Goal: Navigation & Orientation: Find specific page/section

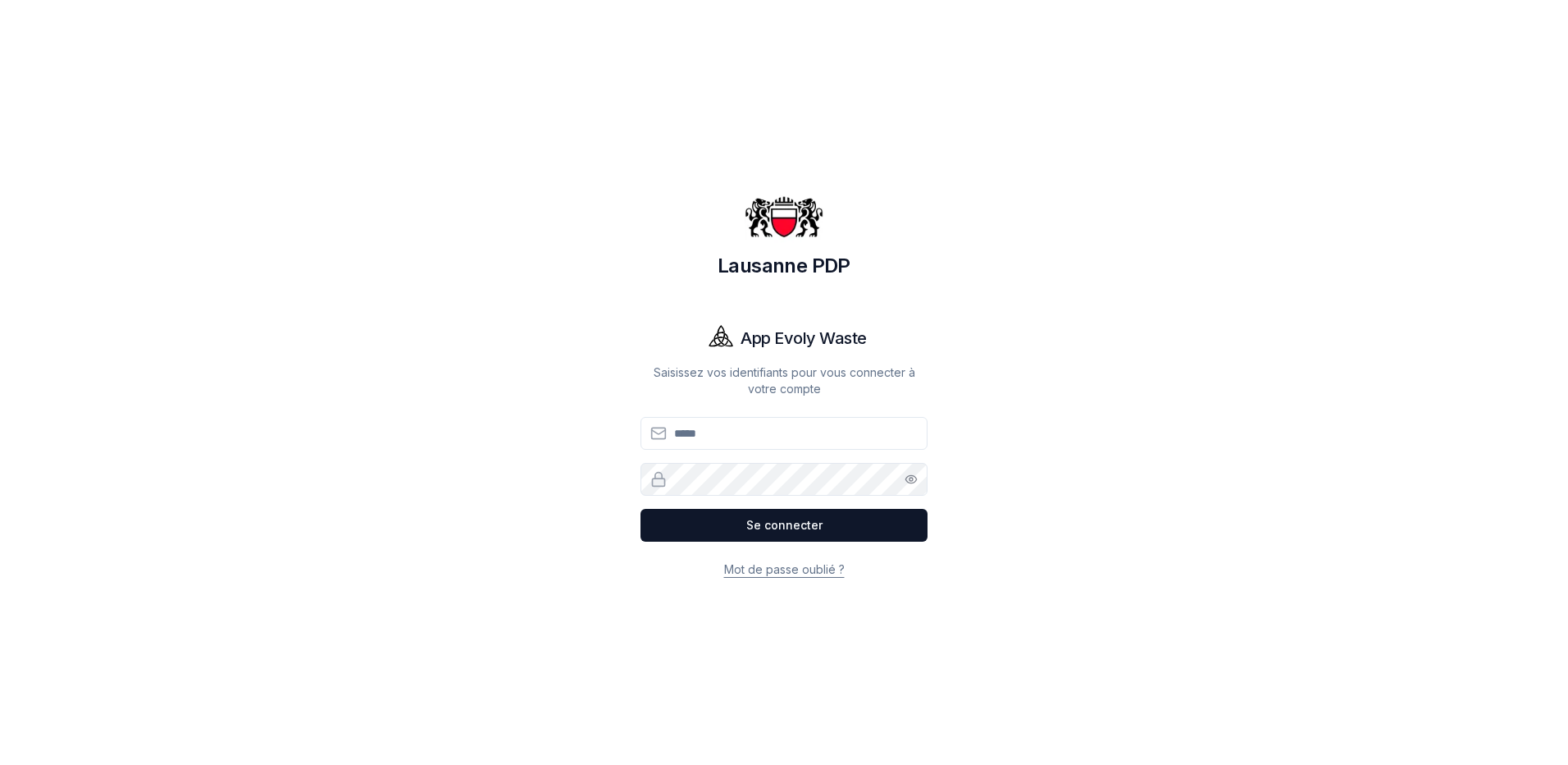
click at [706, 427] on input "Email" at bounding box center [784, 433] width 287 height 33
type input "*"
type input "**********"
click at [641, 509] on button "Se connecter" at bounding box center [784, 525] width 287 height 33
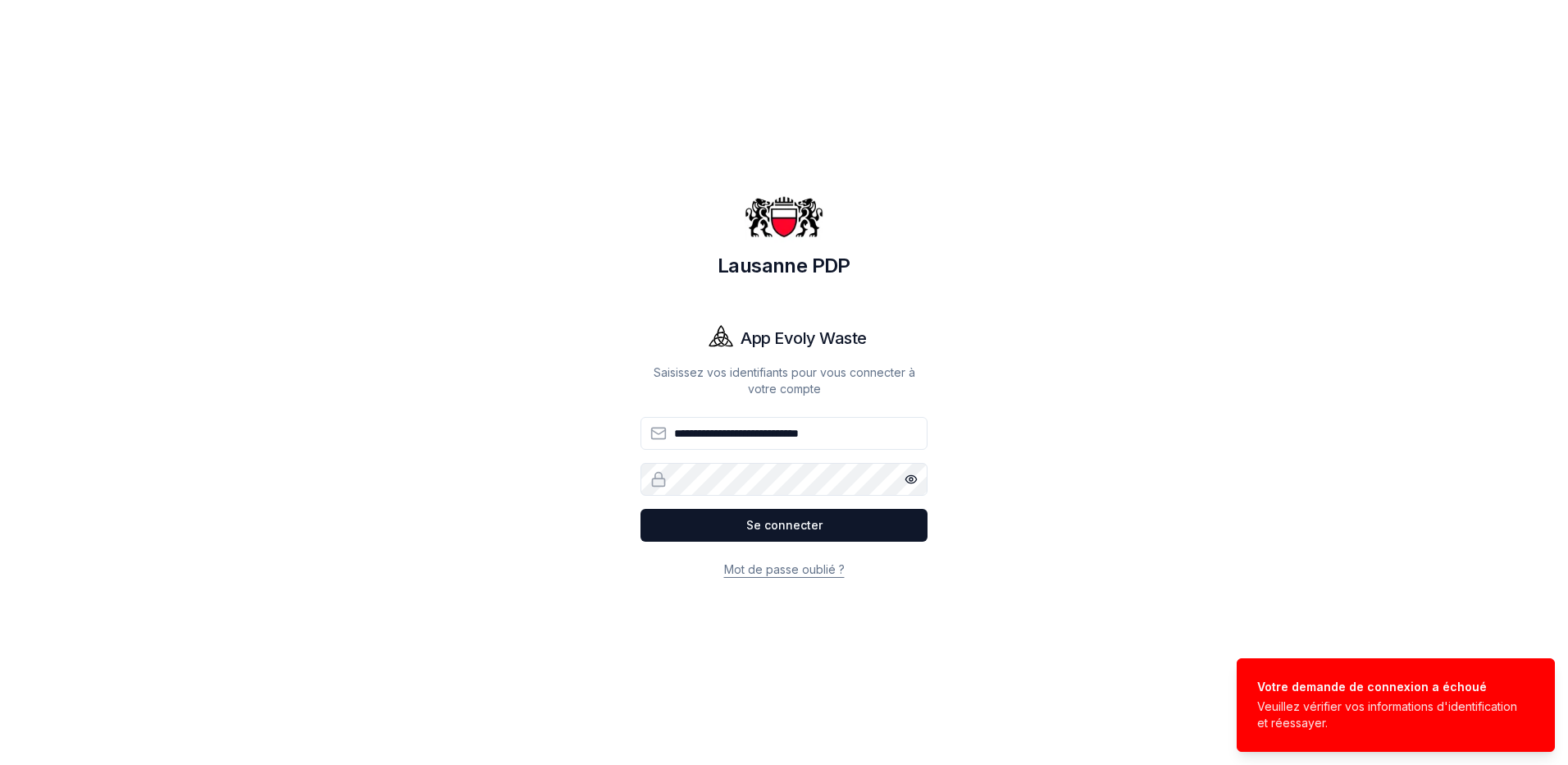
click at [614, 476] on div "**********" at bounding box center [784, 382] width 1313 height 765
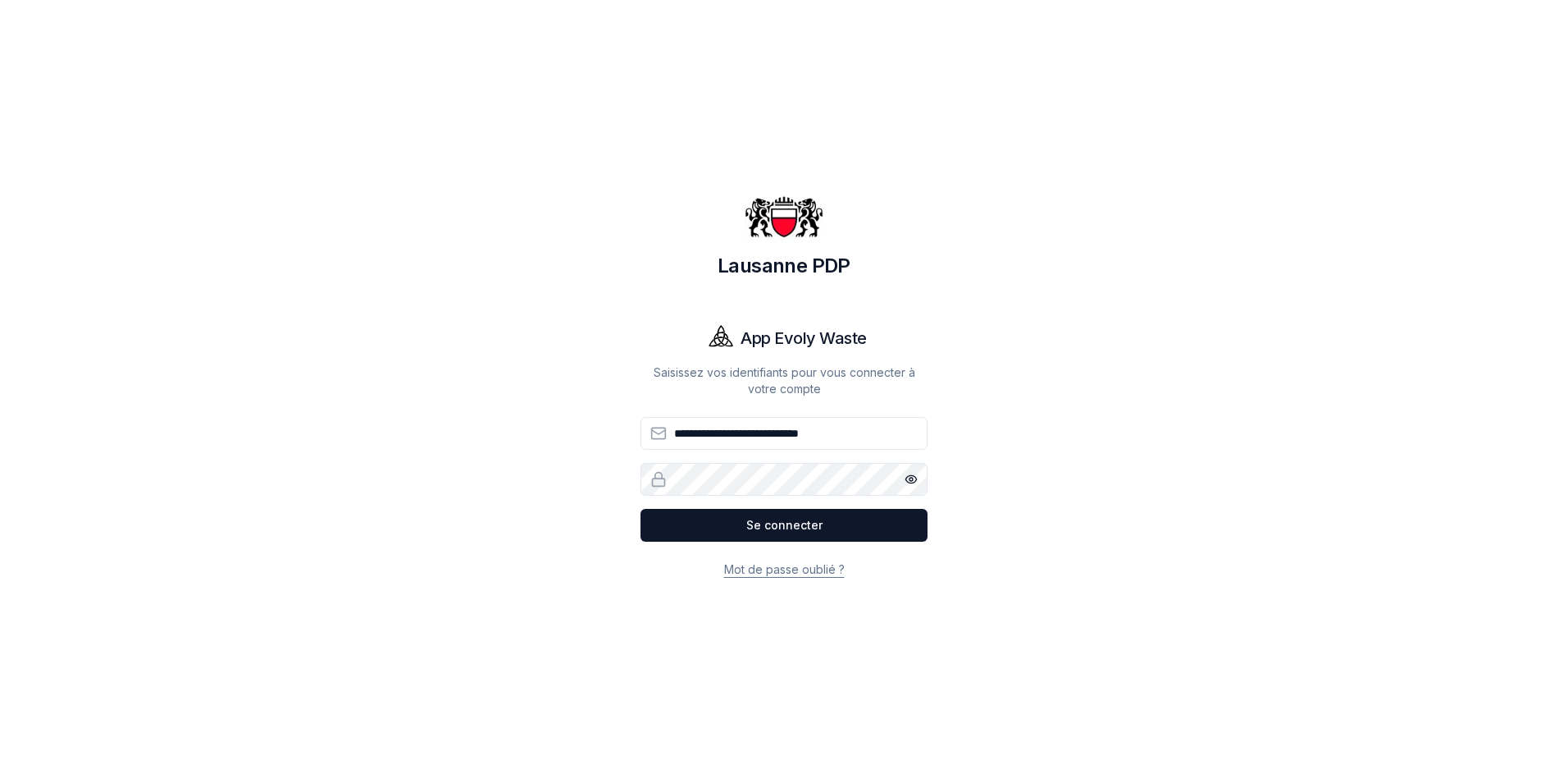
click at [641, 509] on button "Se connecter" at bounding box center [784, 525] width 287 height 33
click at [586, 485] on div "**********" at bounding box center [784, 382] width 1313 height 765
click at [641, 509] on button "Se connecter" at bounding box center [784, 525] width 287 height 33
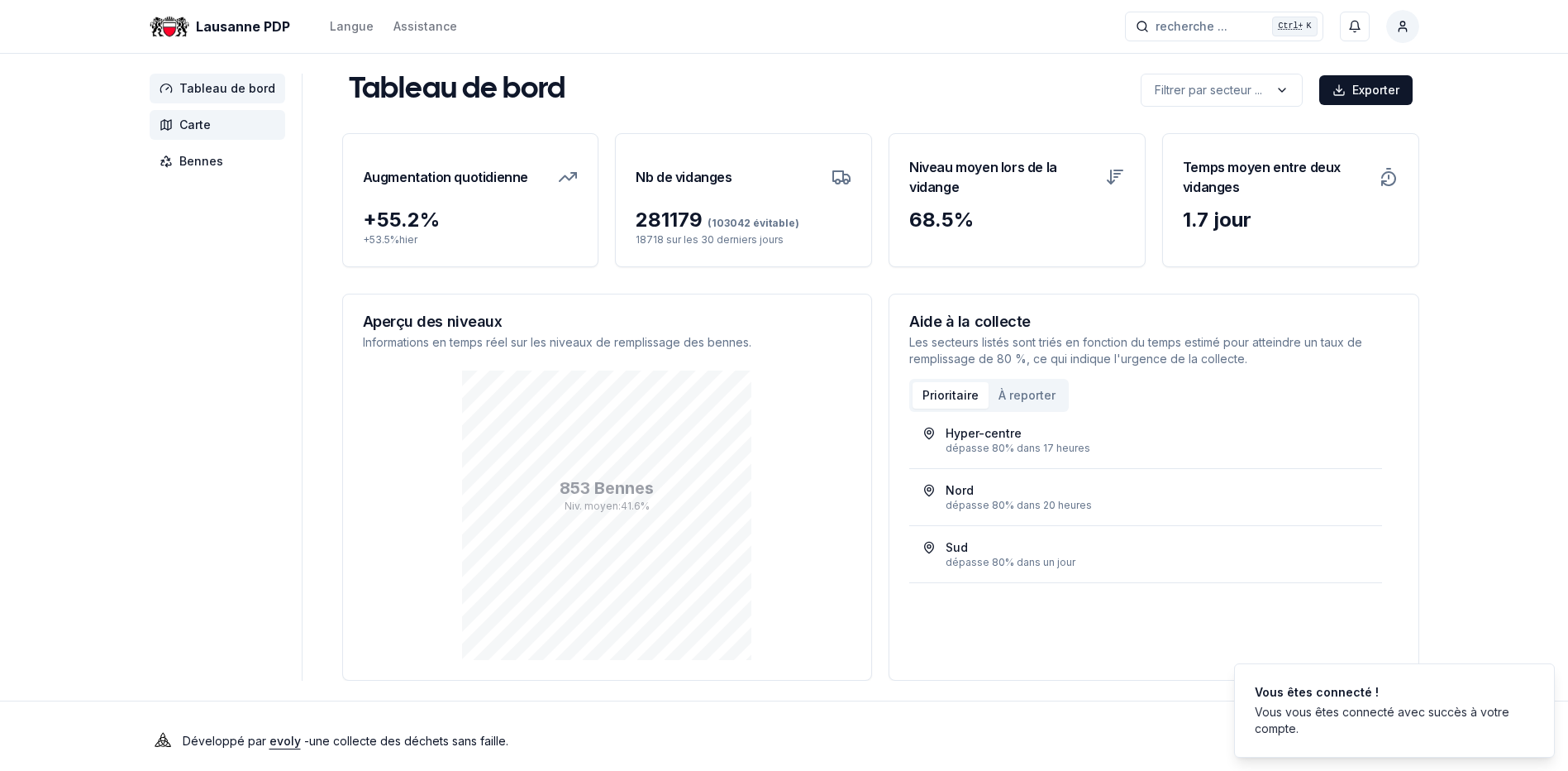
click at [187, 117] on span "Carte" at bounding box center [195, 125] width 32 height 17
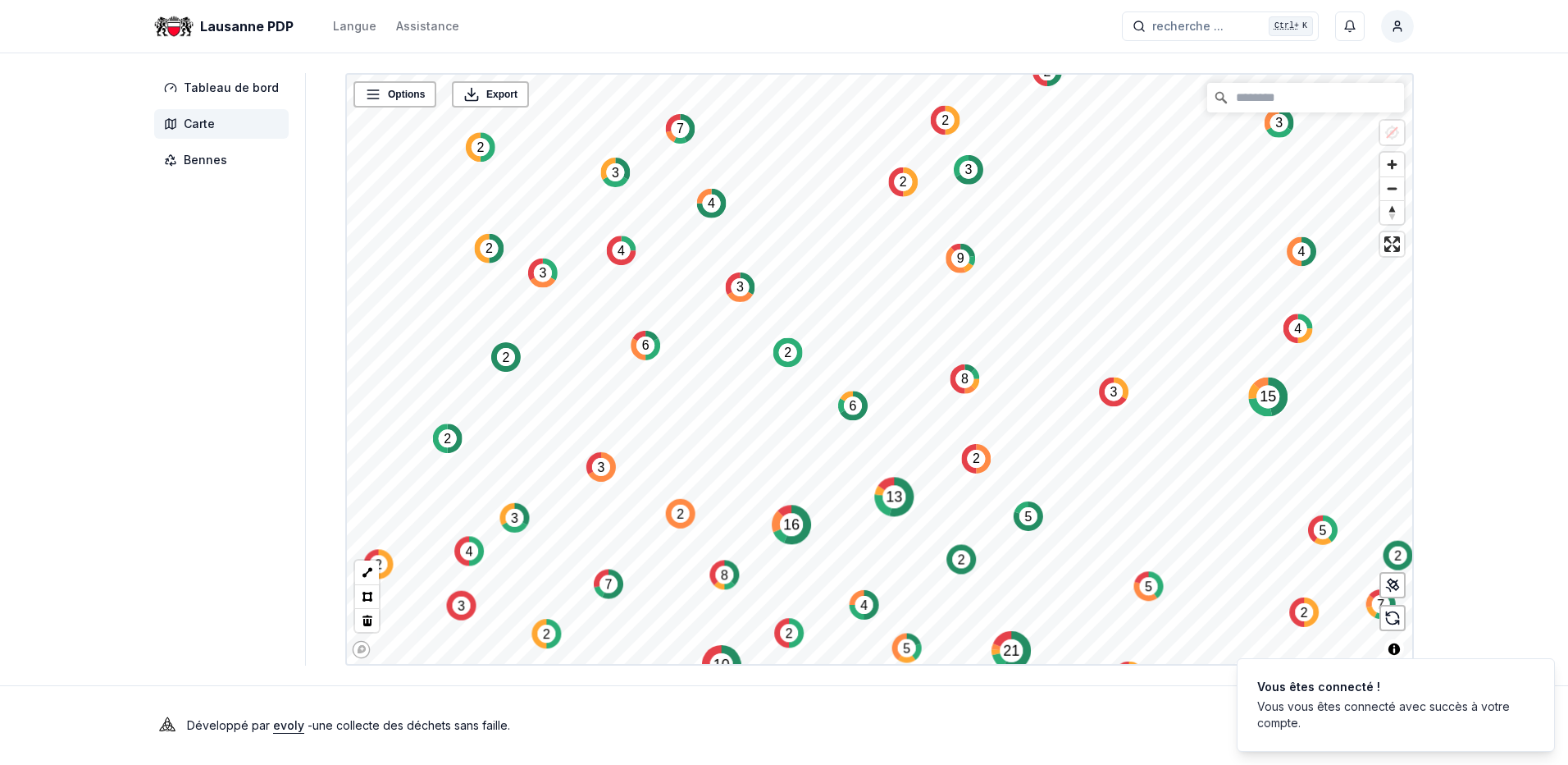
drag, startPoint x: 678, startPoint y: 414, endPoint x: 890, endPoint y: 720, distance: 372.3
click at [914, 764] on html "Lausanne PDP Langue Assistance recherche ... recherche ... Ctrl+ K Sylvie Fonta…" at bounding box center [784, 382] width 1568 height 765
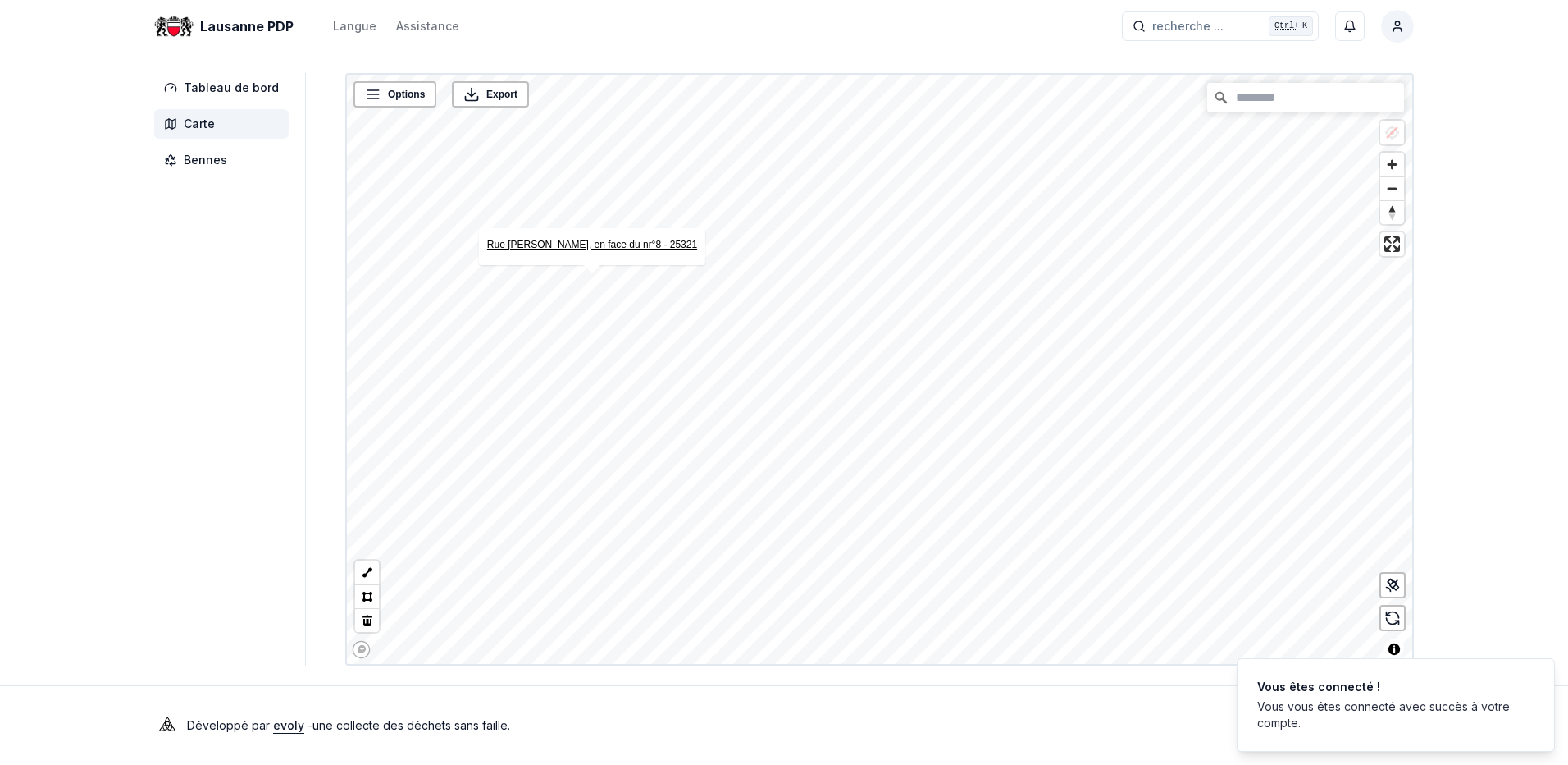
click at [583, 249] on link "Rue Edith-Burger, en face du nr°8 - 25321" at bounding box center [592, 245] width 210 height 12
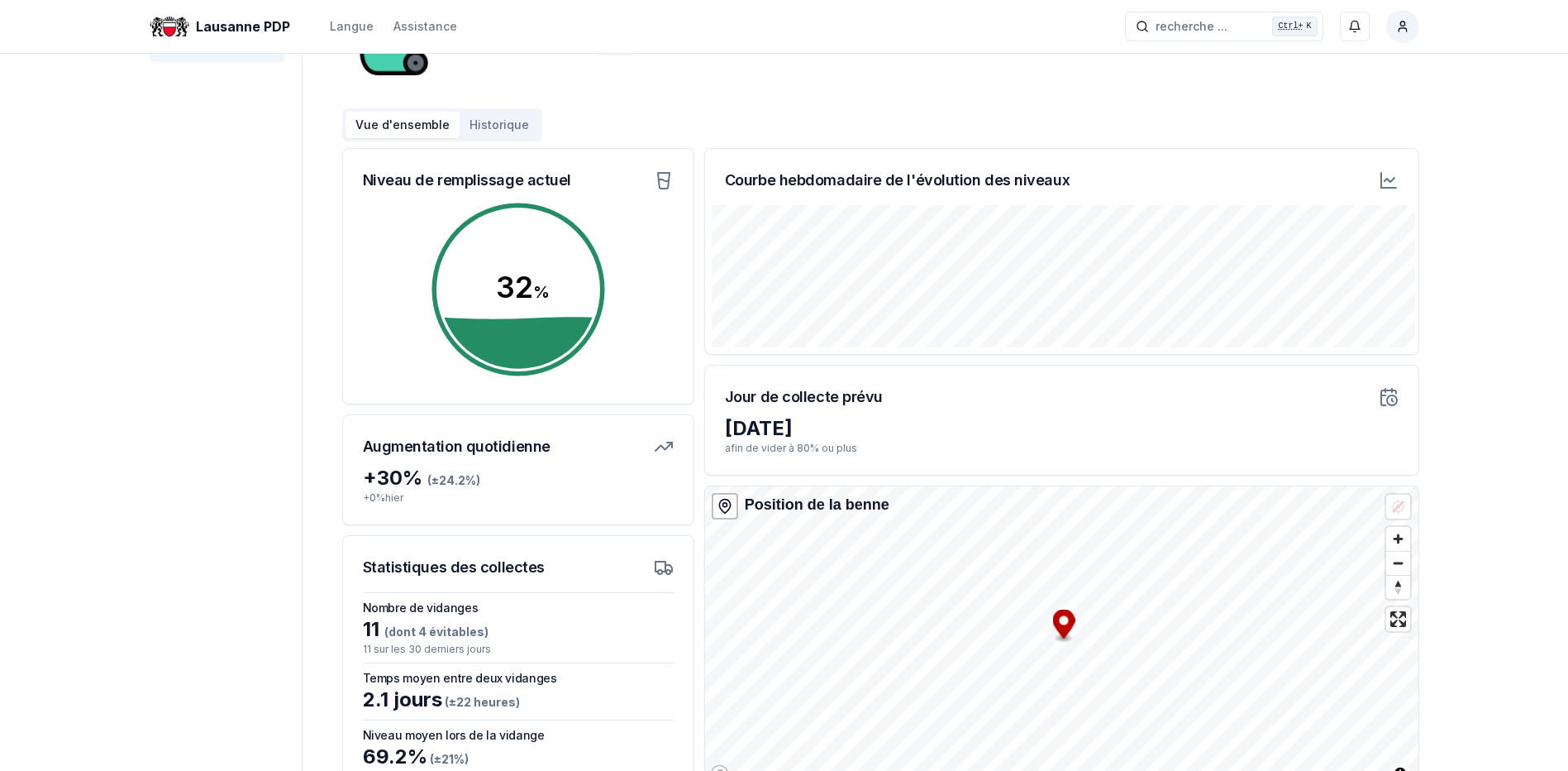
scroll to position [68, 0]
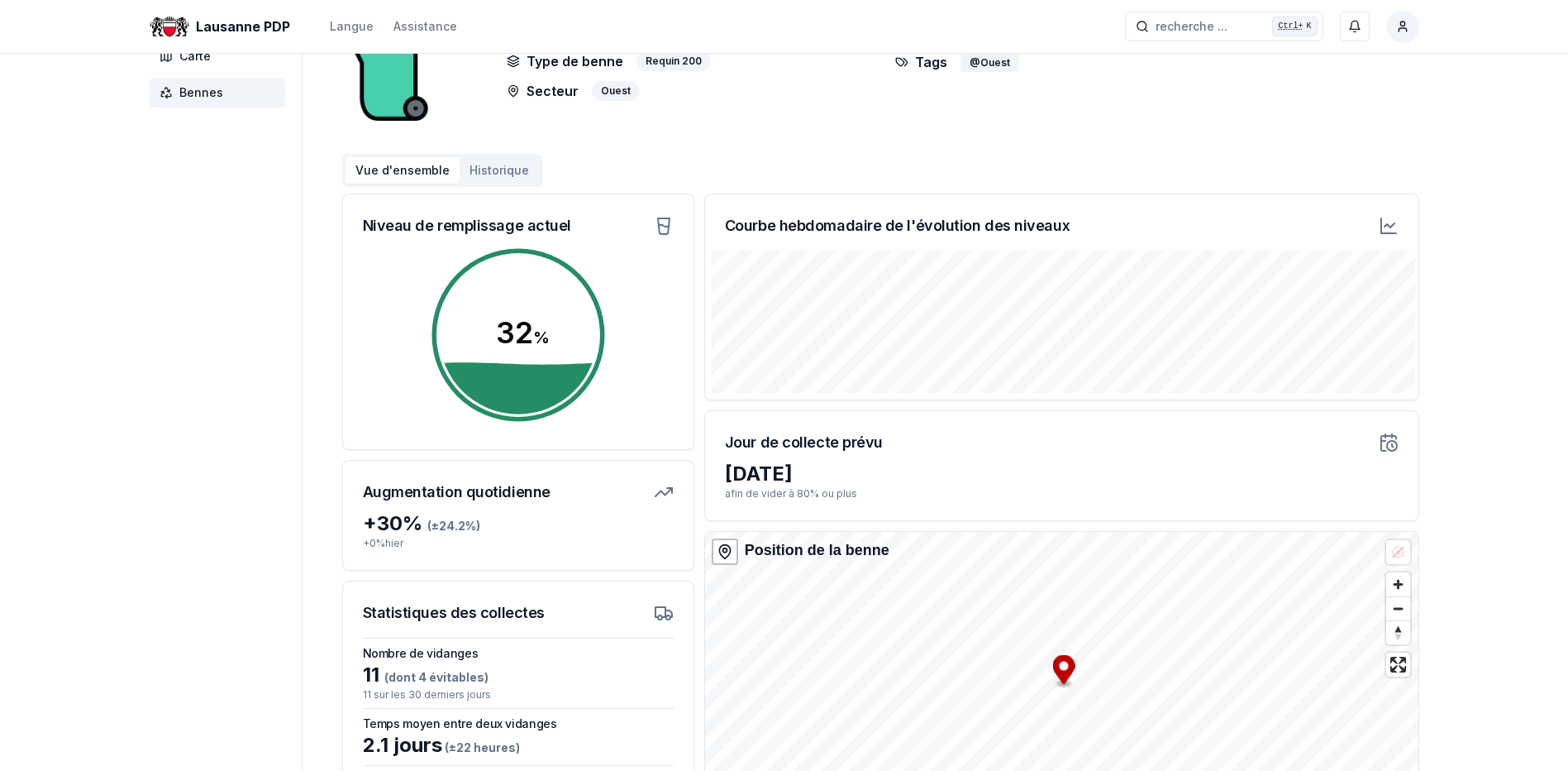
click at [221, 101] on span "Bennes" at bounding box center [217, 93] width 136 height 30
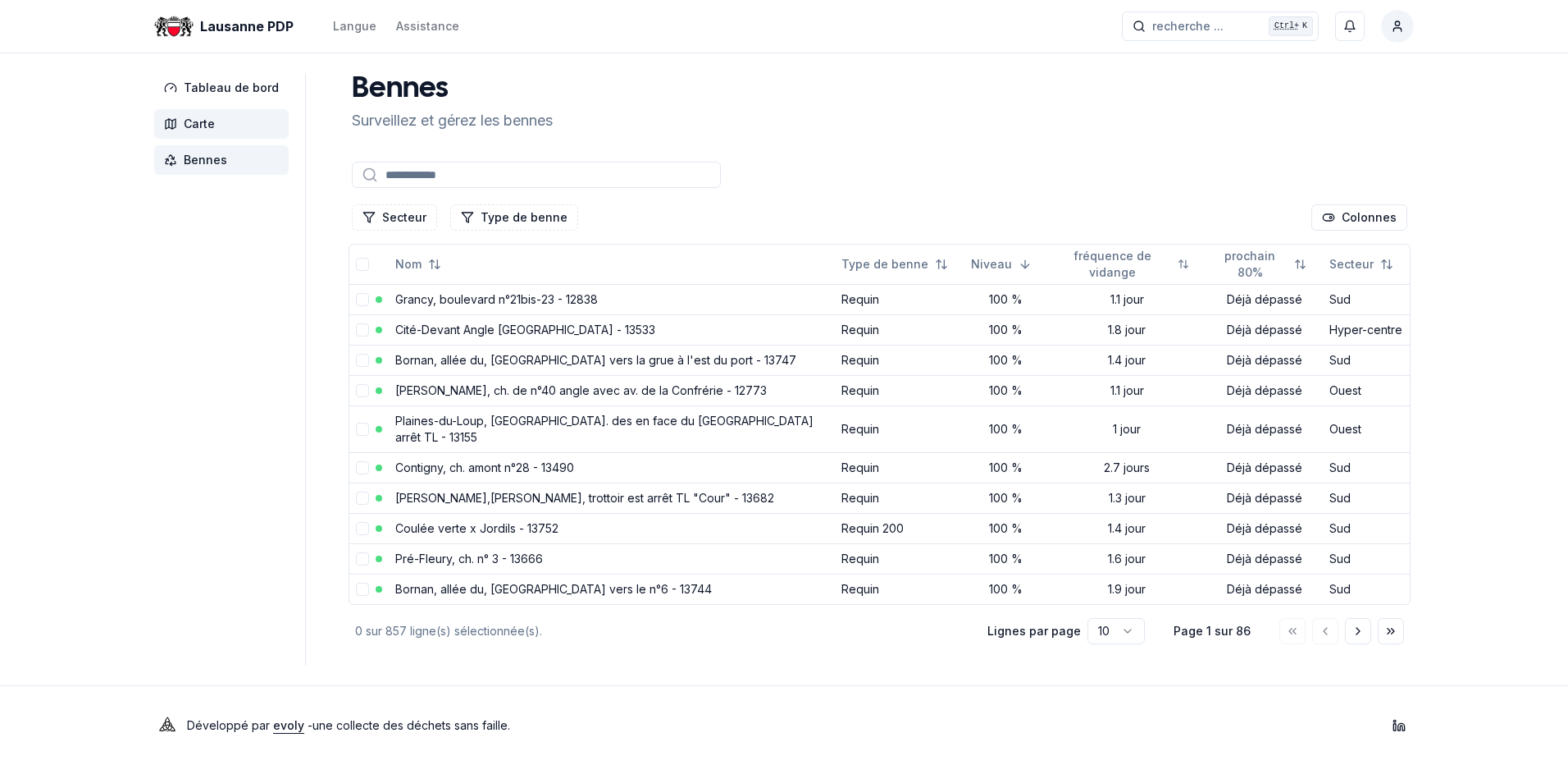
click at [189, 127] on span "Carte" at bounding box center [199, 124] width 31 height 17
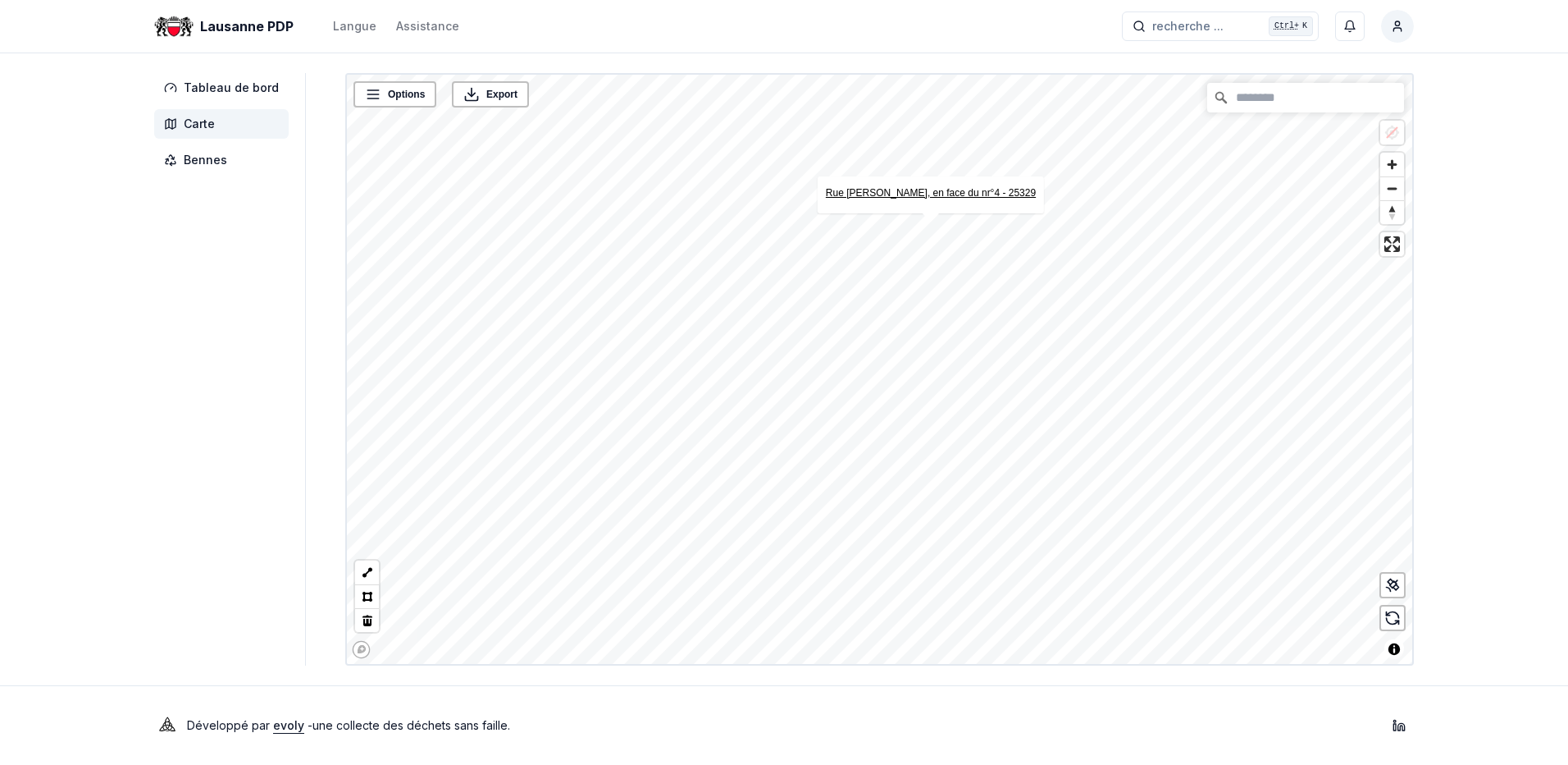
click at [924, 189] on link "Rue [PERSON_NAME], en face du nr°4 - 25329" at bounding box center [931, 193] width 210 height 12
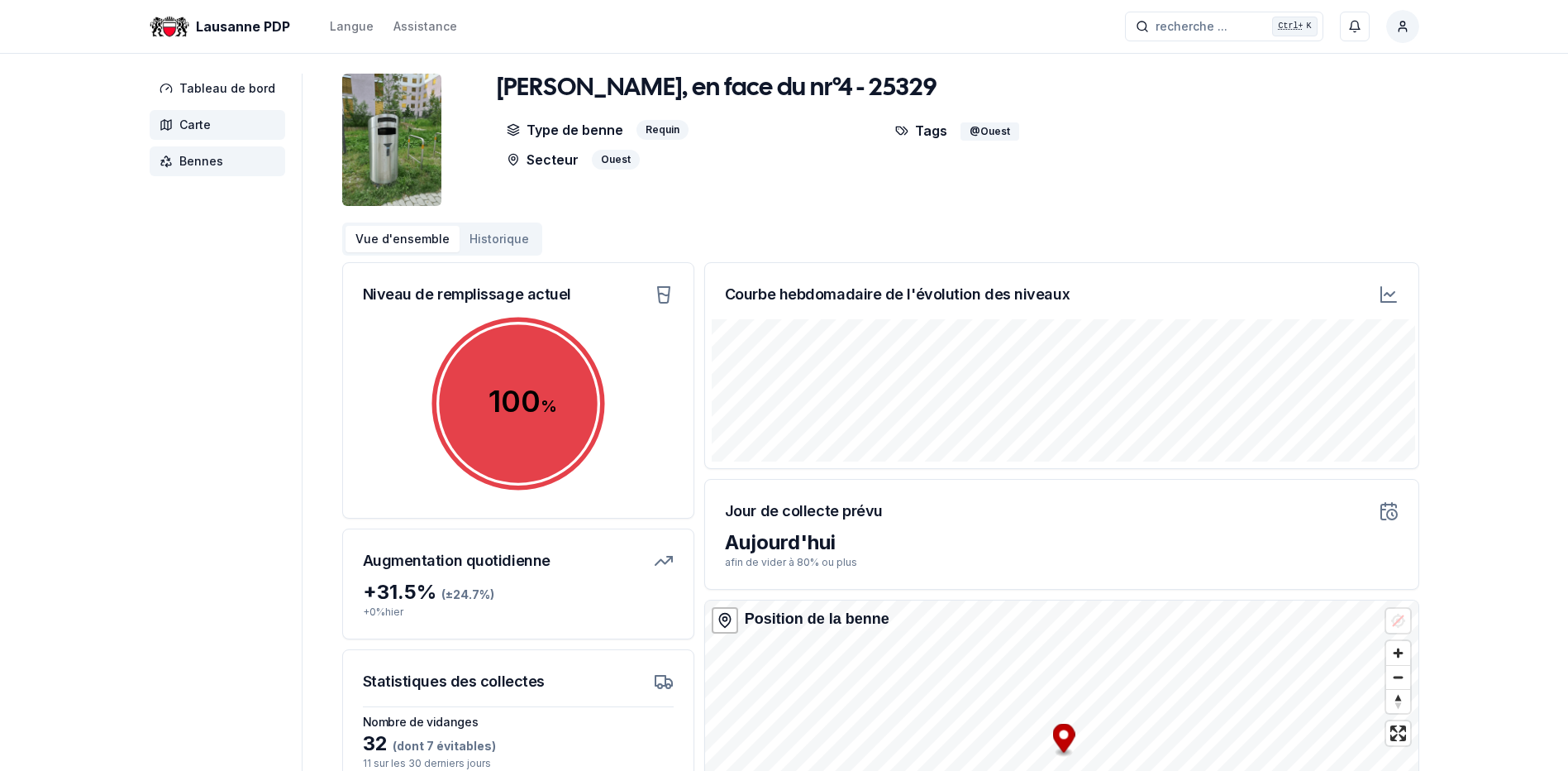
click at [202, 128] on span "Carte" at bounding box center [195, 125] width 32 height 17
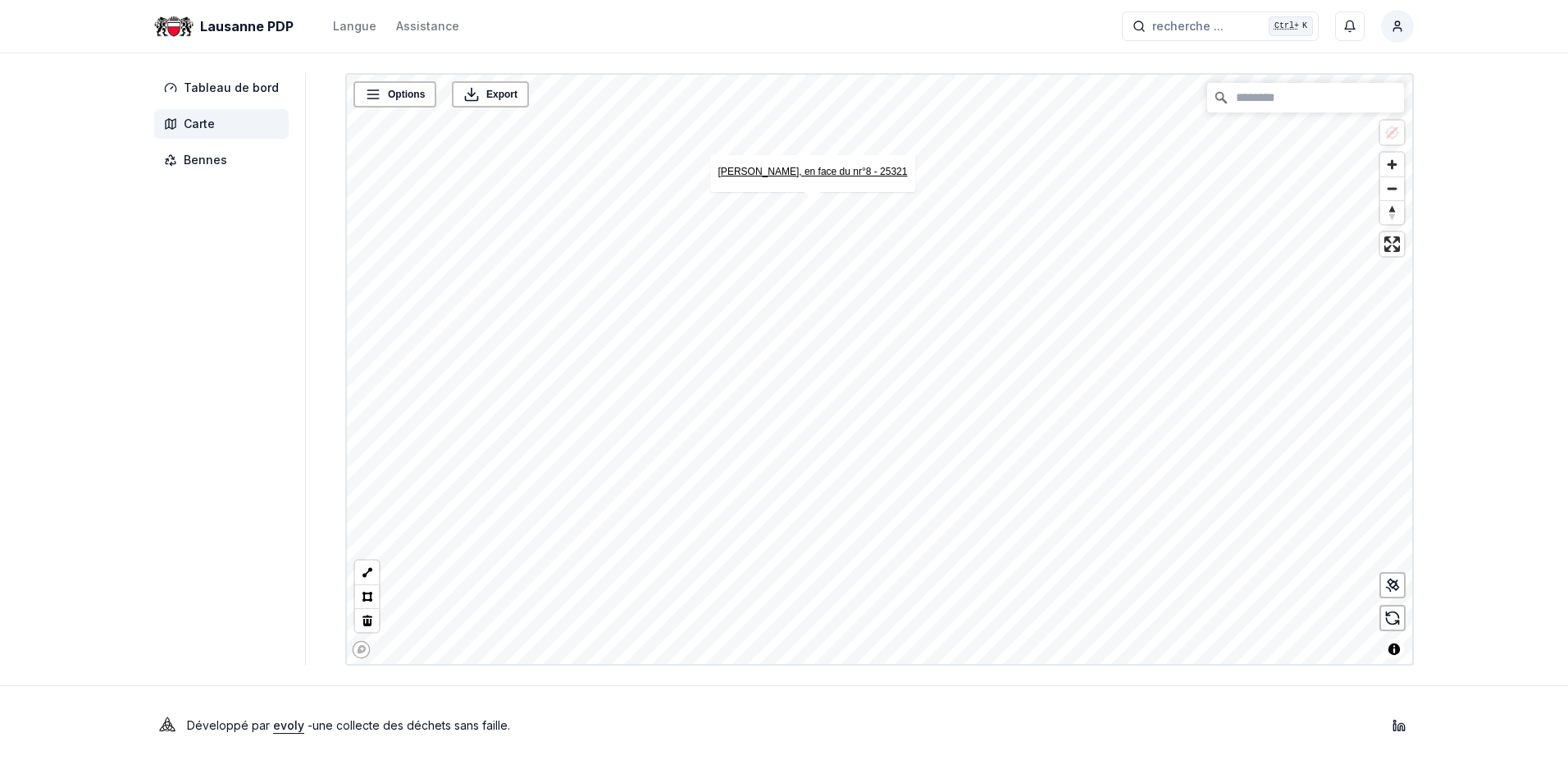
click at [802, 170] on link "[PERSON_NAME], en face du nr°8 - 25321" at bounding box center [813, 171] width 189 height 12
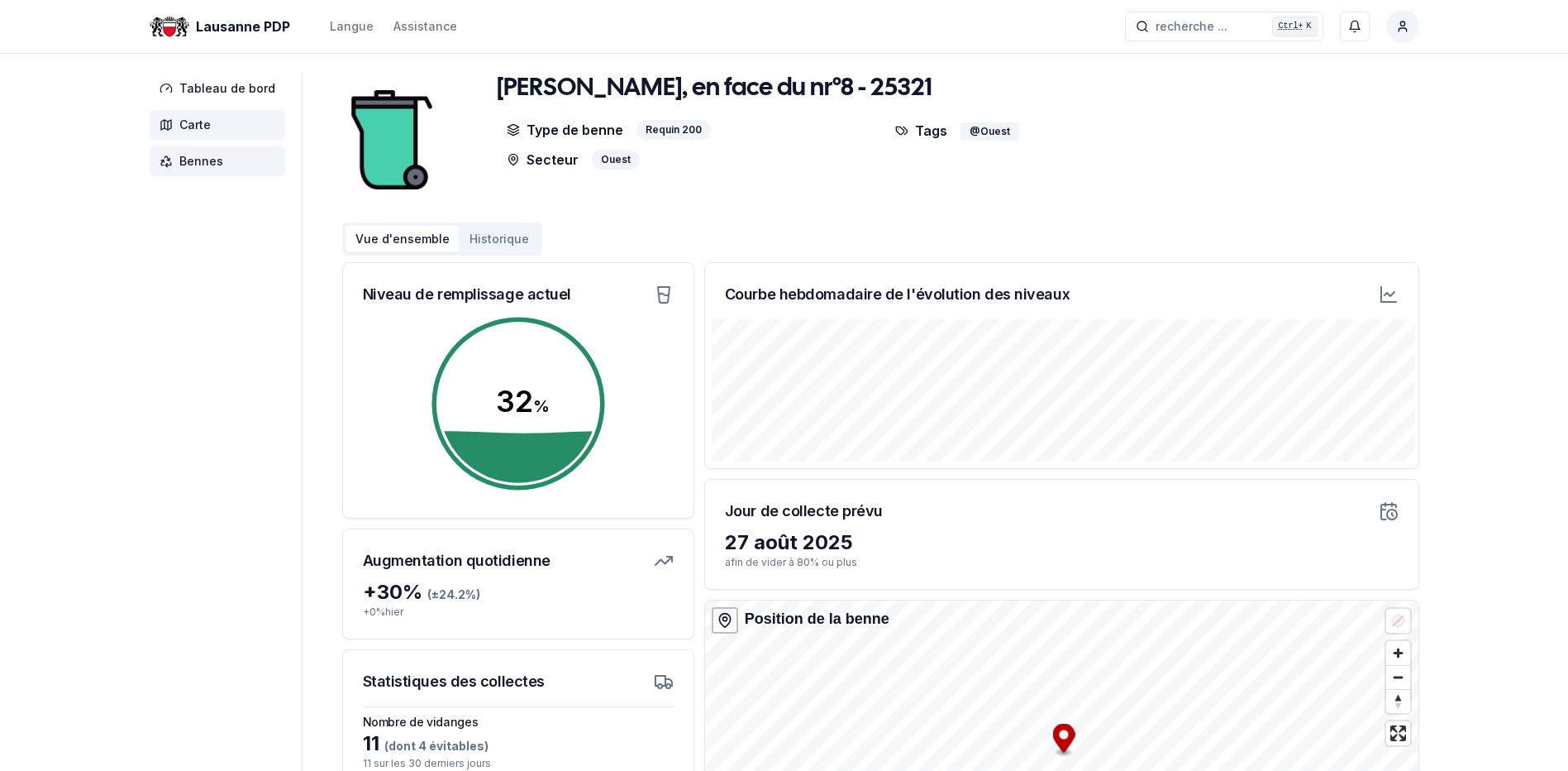
click at [207, 123] on span "Carte" at bounding box center [195, 125] width 32 height 17
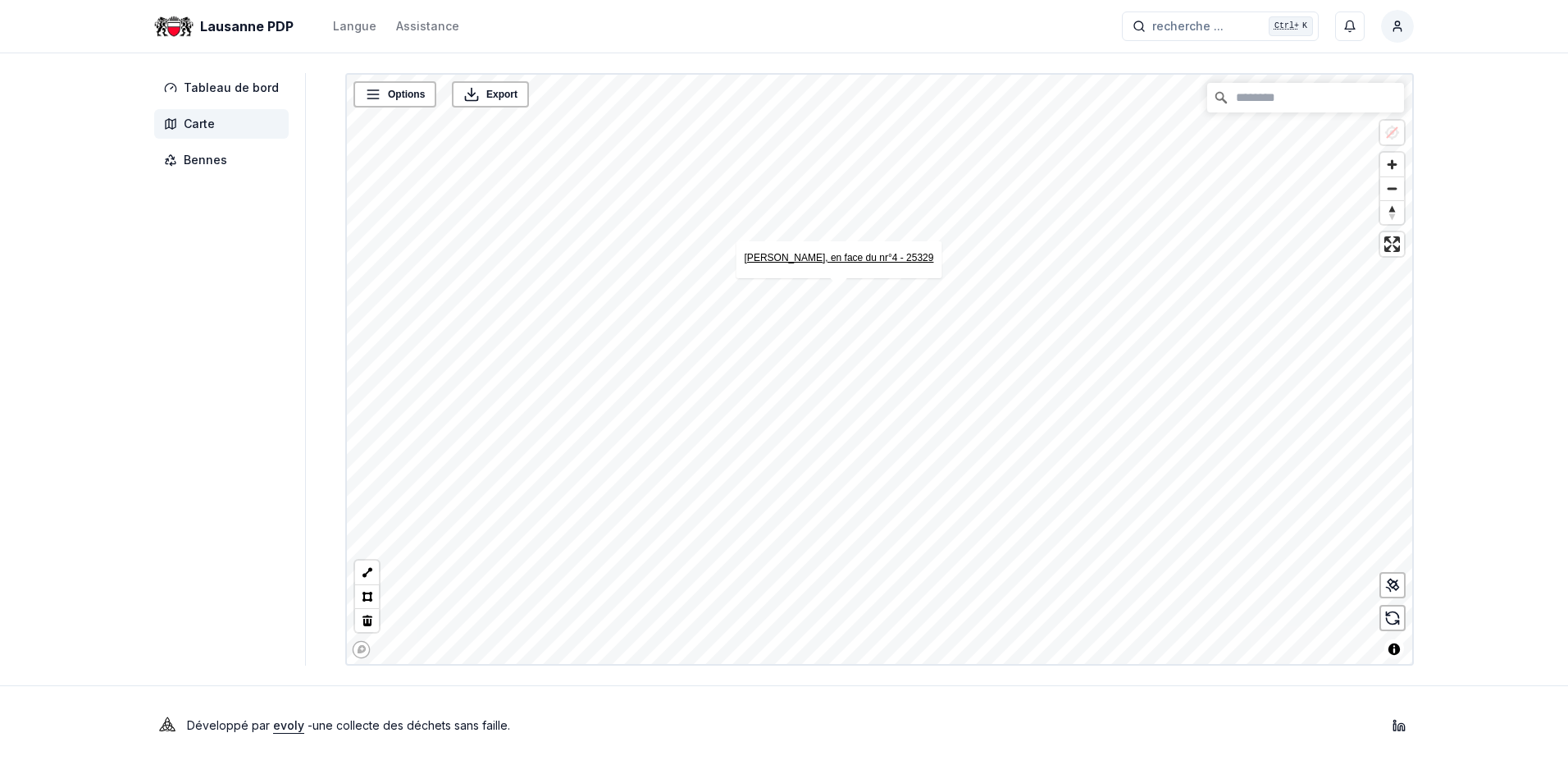
click at [830, 256] on link "[PERSON_NAME], en face du nr°4 - 25329" at bounding box center [839, 258] width 189 height 12
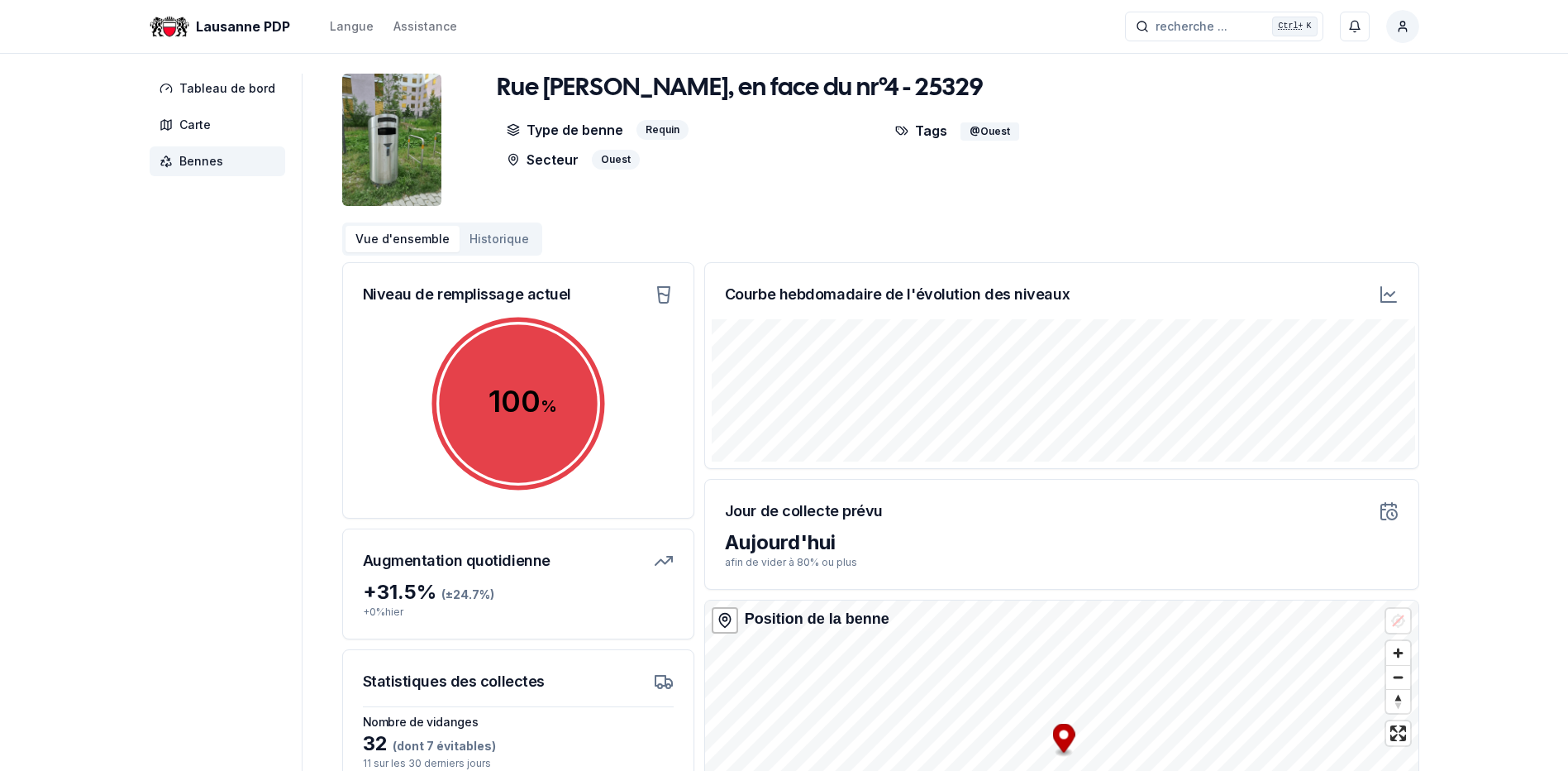
click at [1399, 28] on html "Lausanne PDP Langue Assistance recherche ... recherche ... Ctrl+ K [PERSON_NAME…" at bounding box center [784, 503] width 1568 height 1005
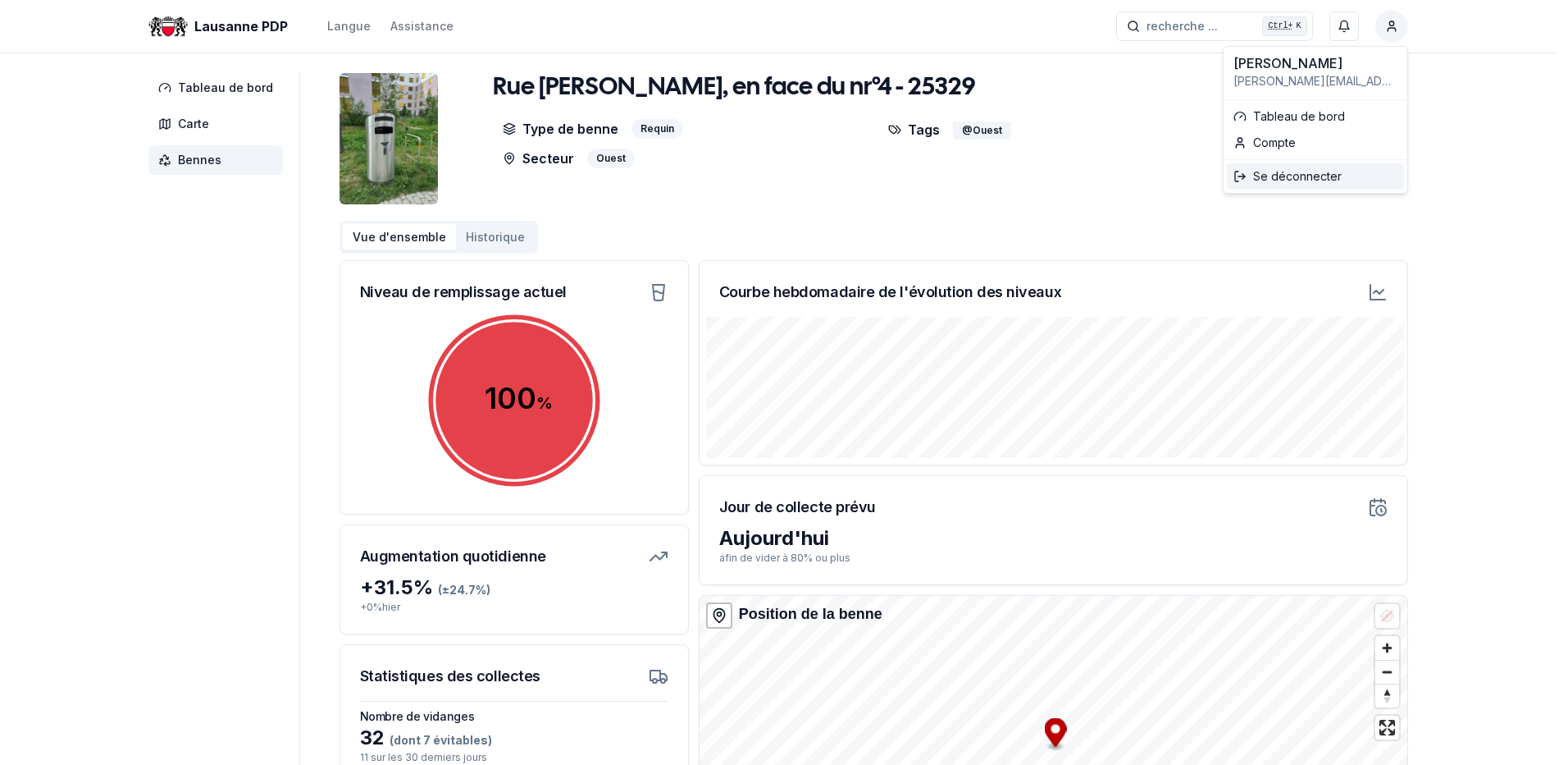
click at [1293, 175] on div "Se déconnecter" at bounding box center [1315, 176] width 177 height 26
